Goal: Task Accomplishment & Management: Complete application form

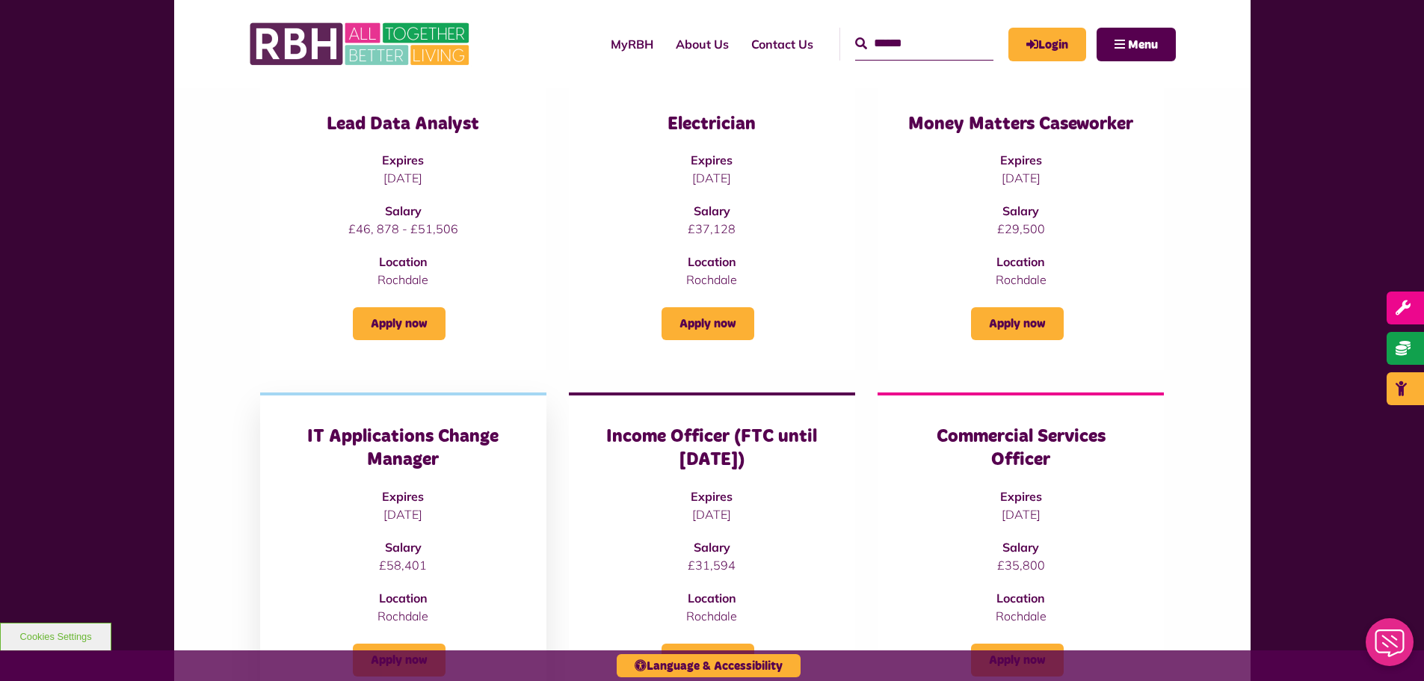
scroll to position [224, 0]
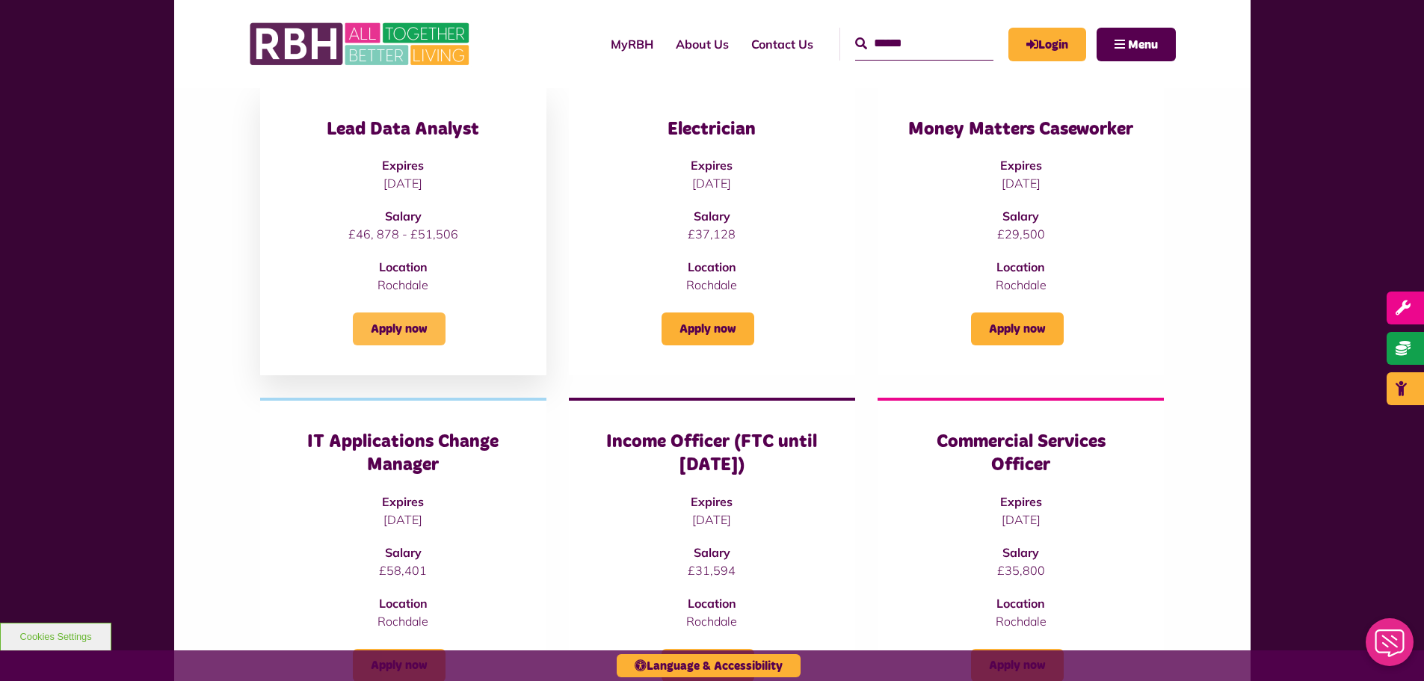
drag, startPoint x: 400, startPoint y: 306, endPoint x: 403, endPoint y: 320, distance: 13.8
click at [401, 311] on div "Apply now" at bounding box center [403, 320] width 226 height 52
click at [407, 324] on link "Apply now" at bounding box center [399, 328] width 93 height 33
click at [395, 449] on h3 "IT Applications Change Manager" at bounding box center [403, 453] width 226 height 46
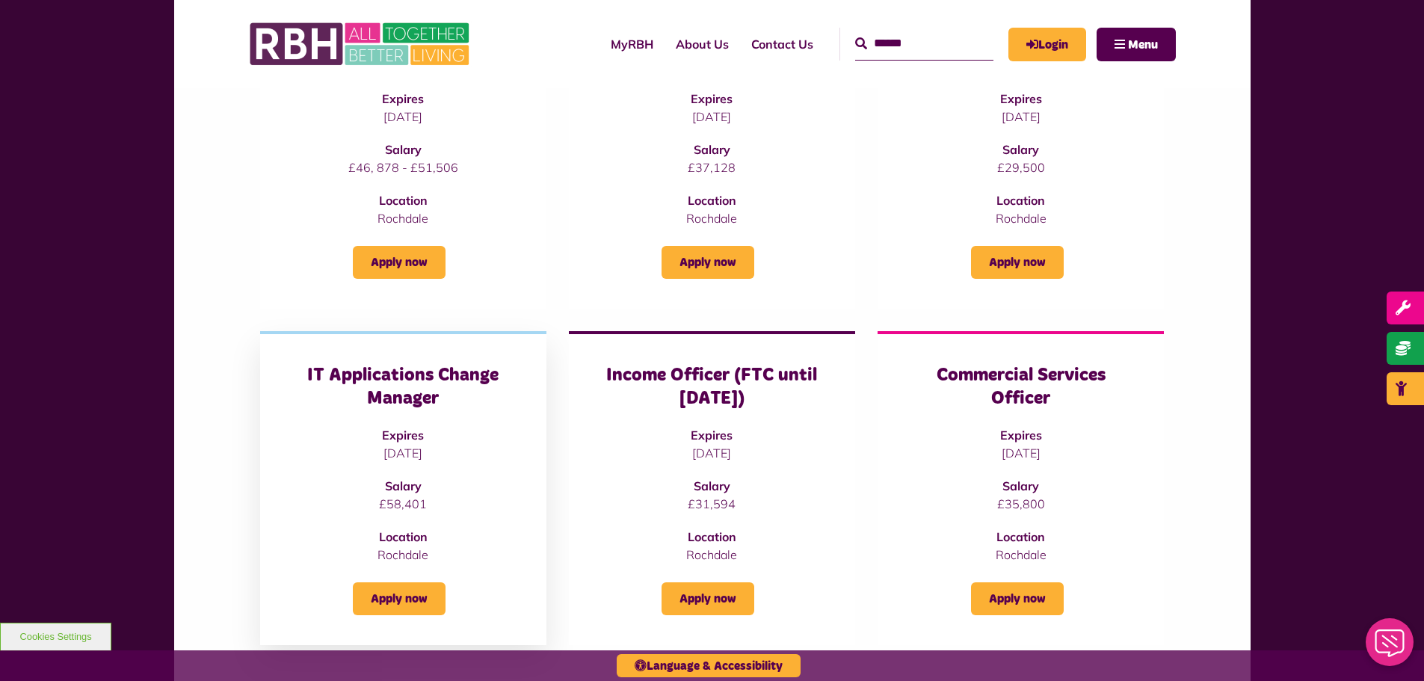
scroll to position [448, 0]
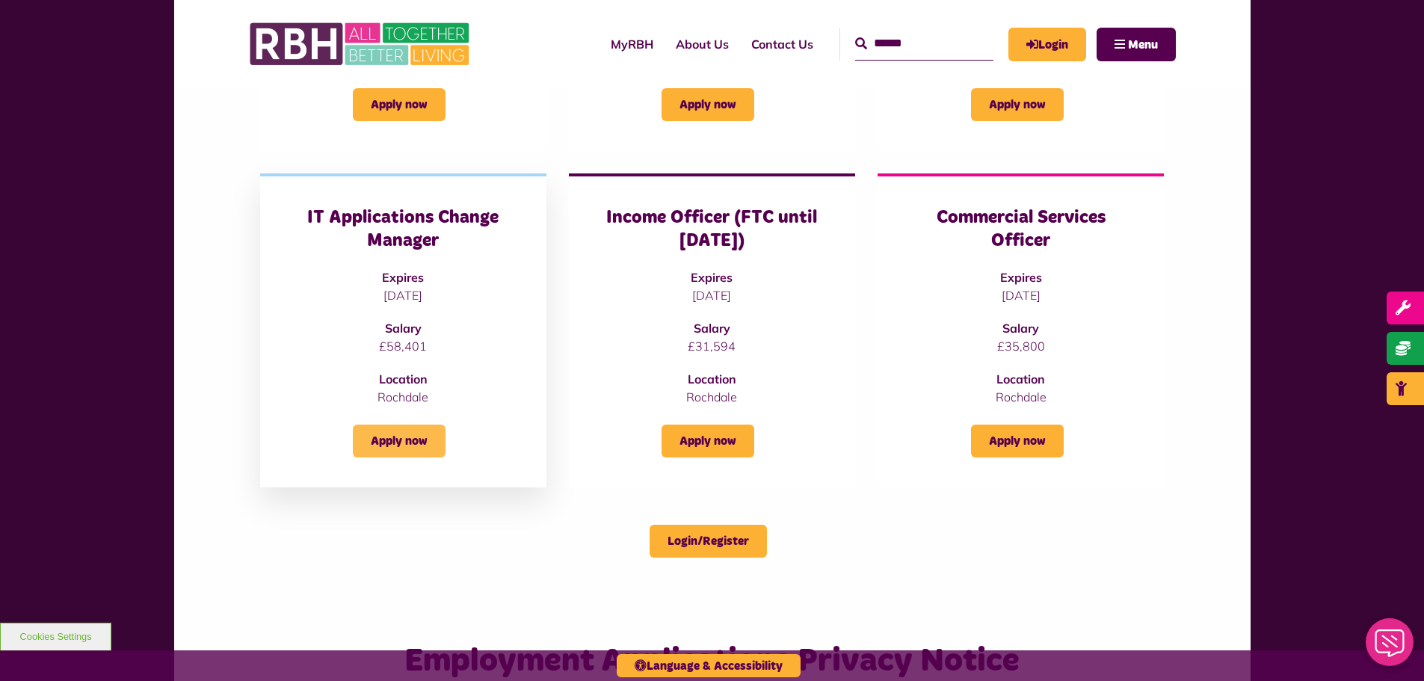
click at [398, 442] on link "Apply now" at bounding box center [399, 440] width 93 height 33
